Goal: Communication & Community: Answer question/provide support

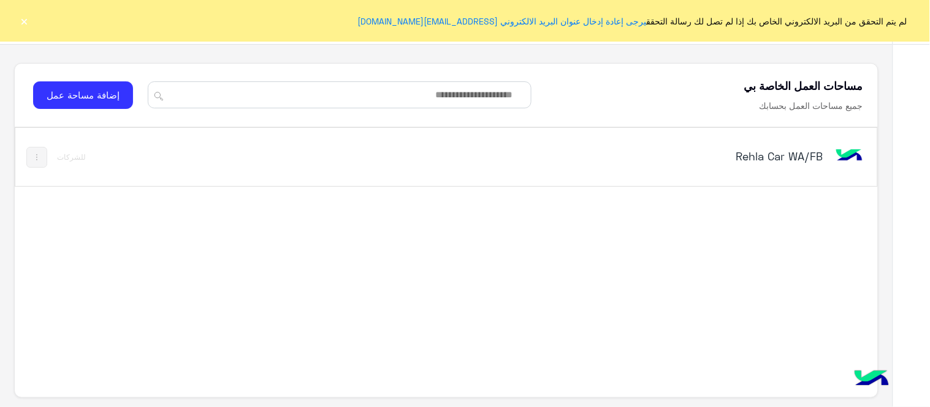
click at [783, 157] on h5 "Rehla Car WA/FB" at bounding box center [671, 156] width 302 height 15
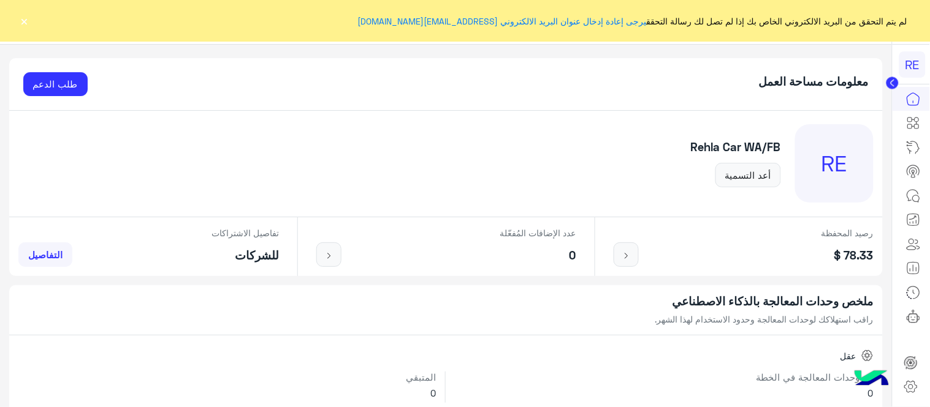
click at [19, 21] on button "×" at bounding box center [24, 21] width 12 height 12
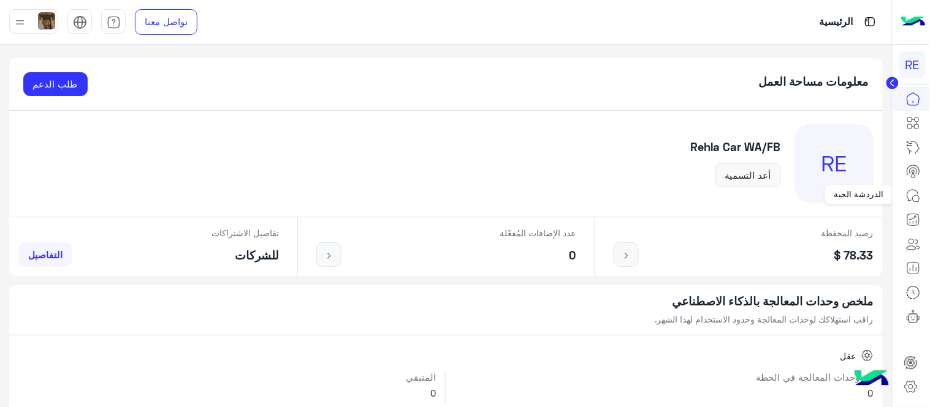
click at [917, 192] on icon at bounding box center [913, 196] width 15 height 15
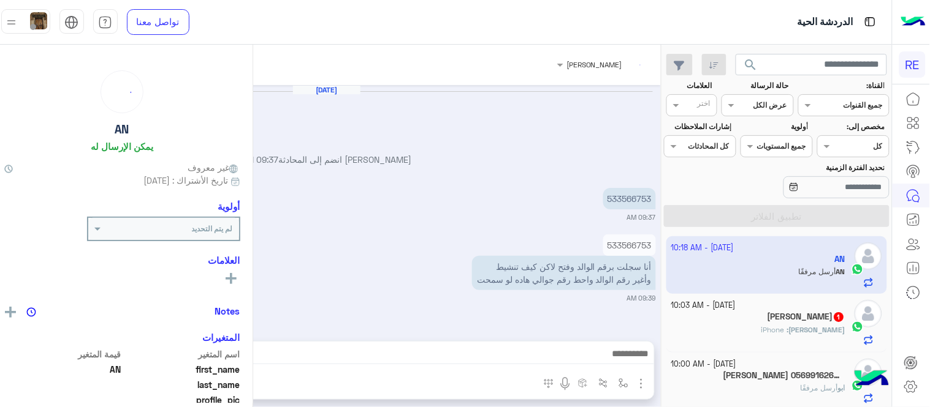
scroll to position [524, 0]
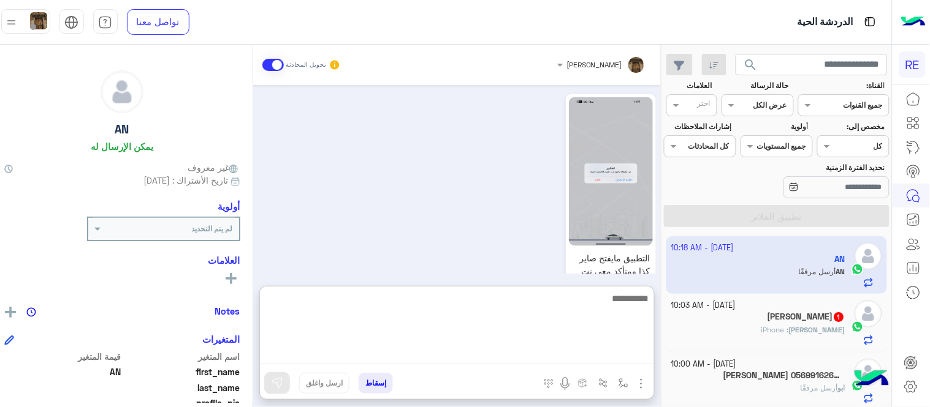
click at [496, 357] on textarea at bounding box center [457, 328] width 394 height 74
type textarea "*"
type textarea "**********"
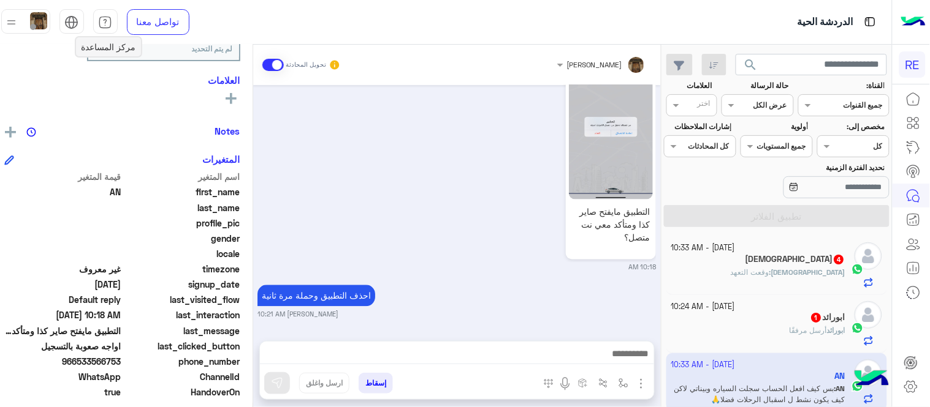
scroll to position [830, 0]
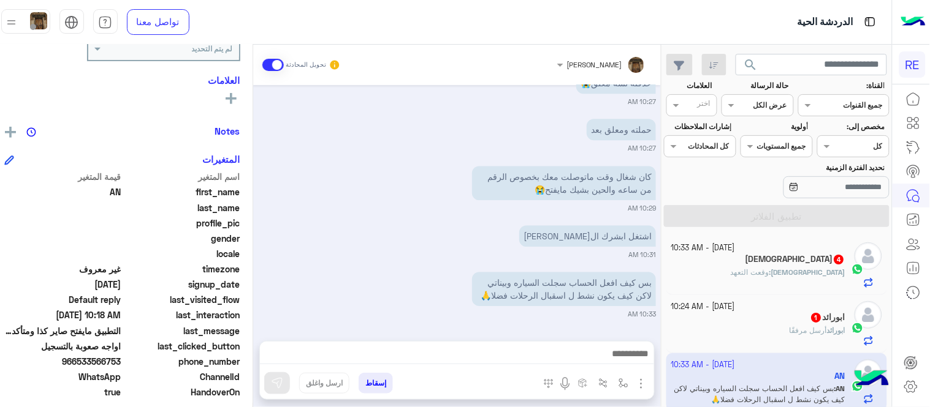
click at [262, 310] on mat-drawer-container "[PERSON_NAME] تحويل المحادثة [DATE] زودني برقم الهاتف المسجل بالتطبيق [PERSON_N…" at bounding box center [326, 229] width 669 height 368
click at [304, 317] on small "10:33 AM" at bounding box center [456, 314] width 398 height 10
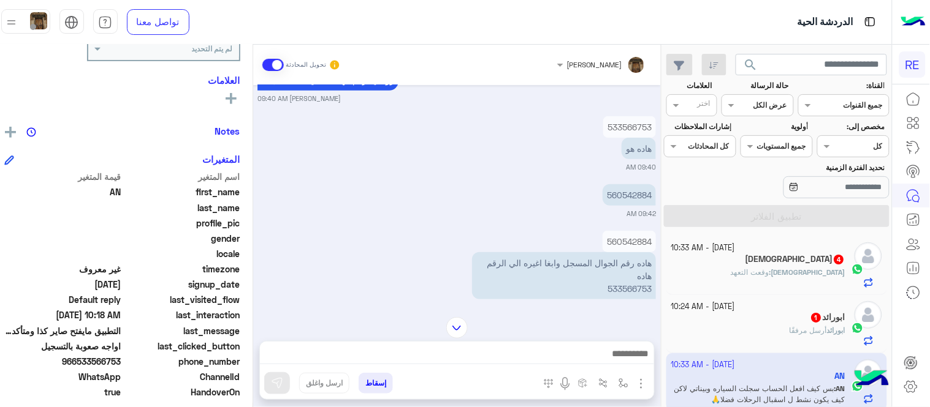
scroll to position [256, 0]
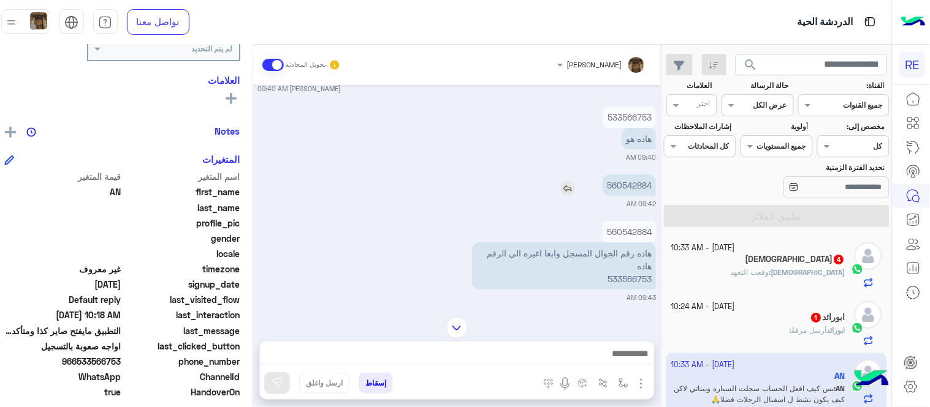
click at [645, 189] on p "560542884" at bounding box center [628, 185] width 53 height 21
click at [638, 187] on p "560542884" at bounding box center [628, 185] width 53 height 21
copy p "560542884"
